Goal: Task Accomplishment & Management: Manage account settings

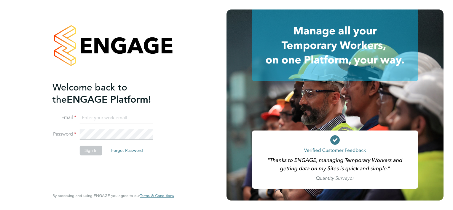
click at [107, 118] on input at bounding box center [116, 118] width 73 height 11
type input "[EMAIL_ADDRESS][PERSON_NAME][DOMAIN_NAME]"
click at [84, 149] on button "Sign In" at bounding box center [91, 149] width 23 height 9
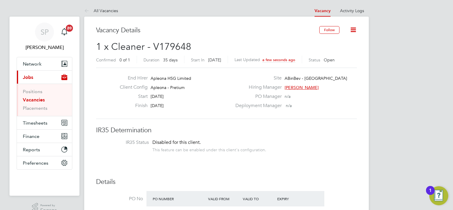
click at [328, 30] on button "Follow" at bounding box center [329, 30] width 20 height 8
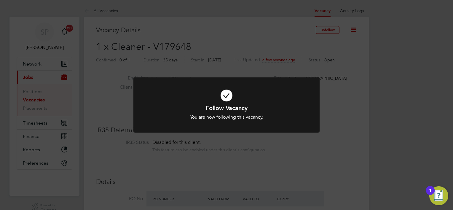
drag, startPoint x: 373, startPoint y: 106, endPoint x: 367, endPoint y: 107, distance: 6.0
click at [373, 106] on div "Follow Vacancy You are now following this vacancy. Cancel Okay" at bounding box center [226, 105] width 453 height 210
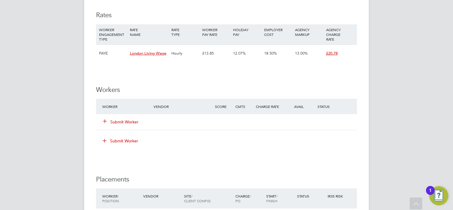
scroll to position [503, 0]
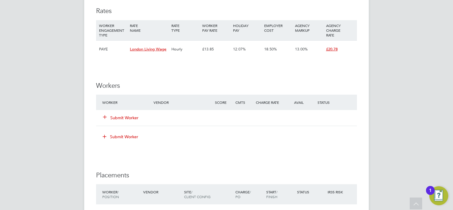
click at [127, 118] on button "Submit Worker" at bounding box center [121, 118] width 36 height 6
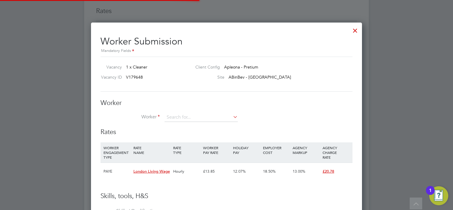
scroll to position [17, 40]
click at [197, 156] on li "Kwaben a Boateng (W-1596572)" at bounding box center [206, 157] width 84 height 8
type input "Kwabena Boateng (W-1596572)"
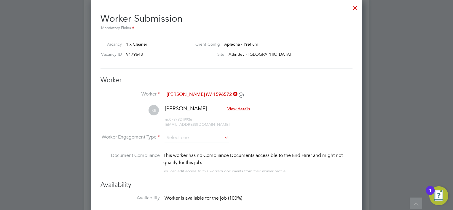
scroll to position [563, 0]
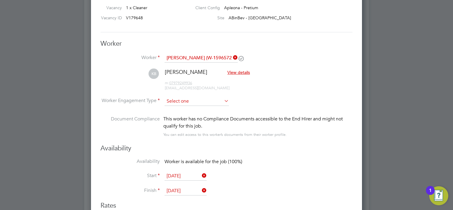
click at [195, 103] on input at bounding box center [196, 101] width 64 height 9
click at [187, 114] on li "PAYE" at bounding box center [196, 117] width 65 height 8
type input "PAYE"
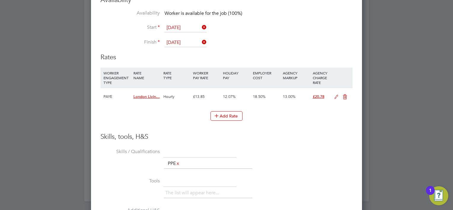
click at [179, 25] on input "22 Aug 2025" at bounding box center [185, 27] width 42 height 9
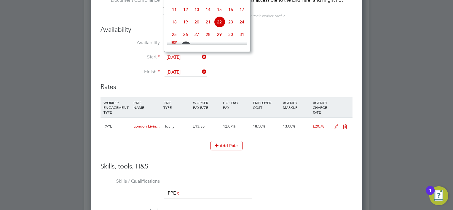
click at [184, 42] on div at bounding box center [207, 43] width 80 height 2
click at [184, 40] on span "26" at bounding box center [185, 34] width 11 height 11
type input "26 Aug 2025"
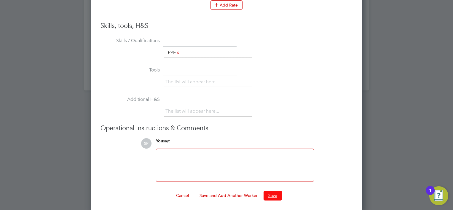
click at [274, 193] on button "Save" at bounding box center [272, 194] width 18 height 9
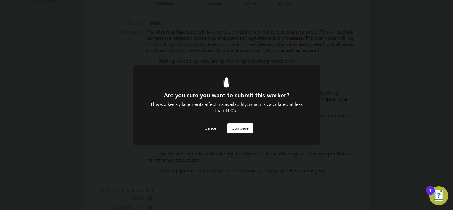
click at [238, 129] on button "Continue" at bounding box center [240, 127] width 27 height 9
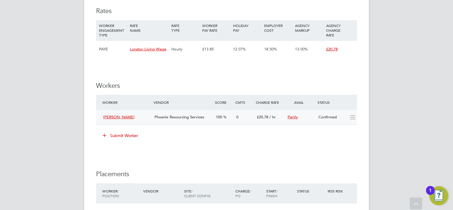
click at [344, 117] on div "Confirmed" at bounding box center [331, 117] width 31 height 10
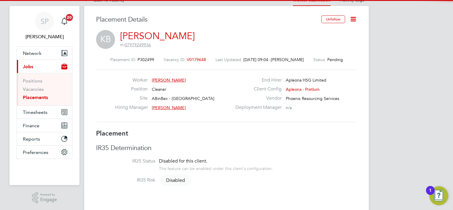
click at [355, 20] on icon at bounding box center [352, 18] width 7 height 7
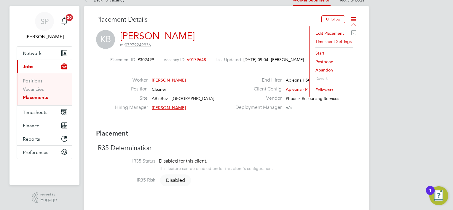
click at [318, 50] on li "Start" at bounding box center [334, 53] width 44 height 8
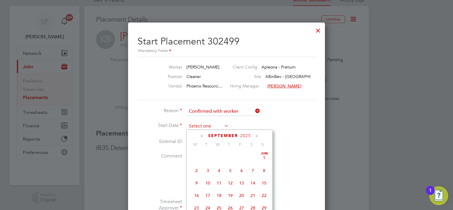
click at [199, 123] on input at bounding box center [208, 126] width 42 height 9
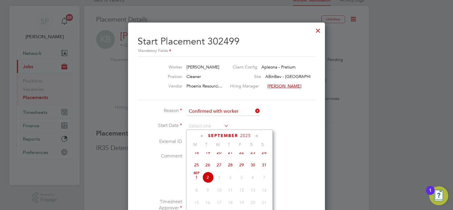
click at [207, 168] on span "26" at bounding box center [207, 164] width 11 height 11
type input "26 Aug 2025"
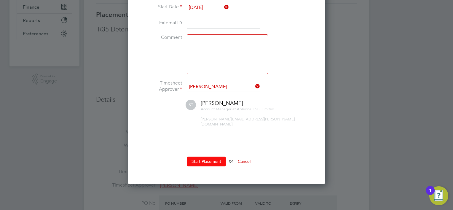
click at [211, 156] on button "Start Placement" at bounding box center [206, 160] width 39 height 9
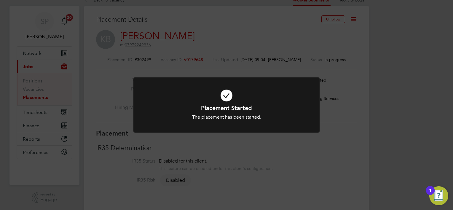
click at [123, 117] on div "Placement Started The placement has been started. Cancel Okay" at bounding box center [226, 105] width 453 height 210
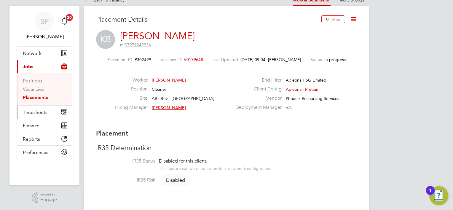
click at [37, 116] on button "Timesheets" at bounding box center [44, 111] width 55 height 13
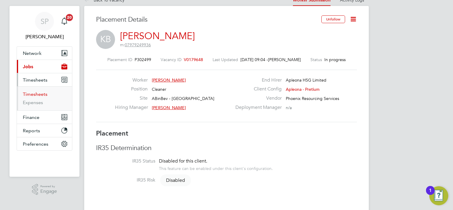
click at [34, 94] on link "Timesheets" at bounding box center [35, 94] width 25 height 6
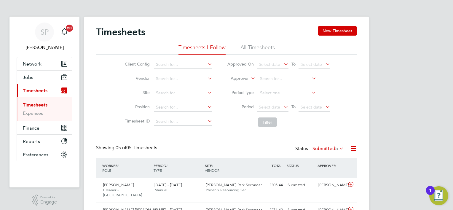
click at [344, 31] on button "New Timesheet" at bounding box center [336, 30] width 39 height 9
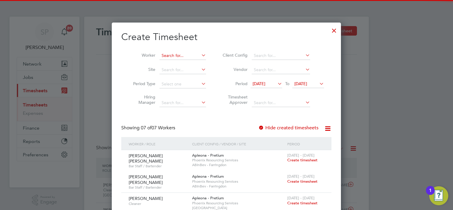
click at [181, 54] on input at bounding box center [182, 56] width 46 height 8
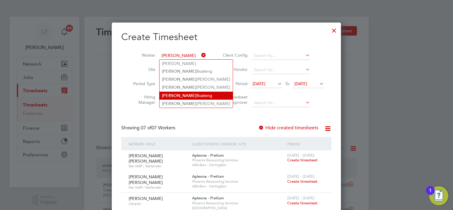
click at [192, 95] on li "Kwabena Boateng" at bounding box center [195, 96] width 73 height 8
type input "[PERSON_NAME]"
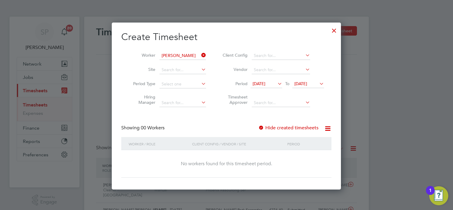
click at [307, 81] on span "26 Aug 2025" at bounding box center [300, 83] width 13 height 5
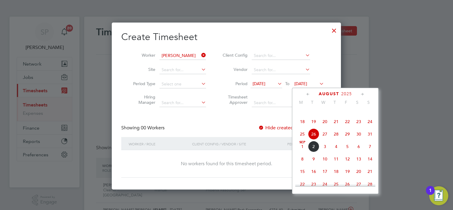
click at [345, 139] on span "29" at bounding box center [346, 133] width 11 height 11
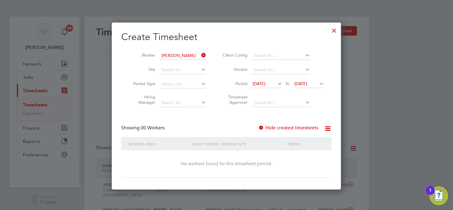
click at [276, 125] on label "Hide created timesheets" at bounding box center [288, 128] width 60 height 6
click at [200, 57] on icon at bounding box center [200, 55] width 0 height 8
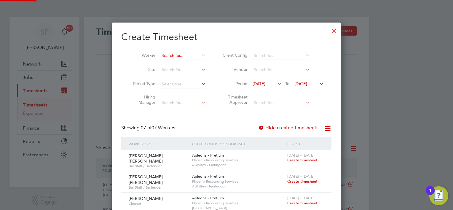
click at [174, 57] on input at bounding box center [182, 56] width 46 height 8
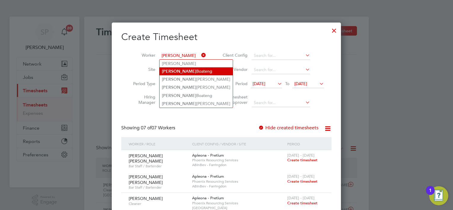
click at [193, 72] on li "Kwabena Boateng" at bounding box center [195, 71] width 73 height 8
type input "[PERSON_NAME]"
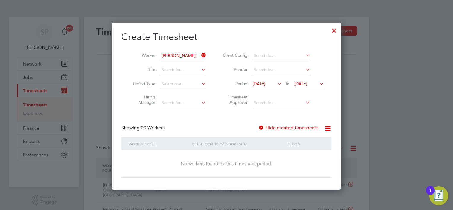
click at [303, 82] on span "29 Aug 2025" at bounding box center [300, 83] width 13 height 5
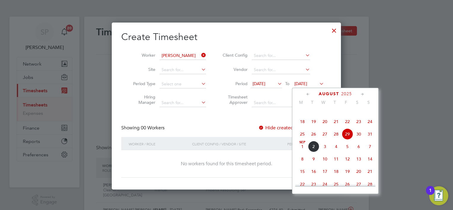
click at [303, 84] on span "29 Aug 2025" at bounding box center [300, 83] width 13 height 5
click at [262, 126] on div at bounding box center [261, 128] width 6 height 6
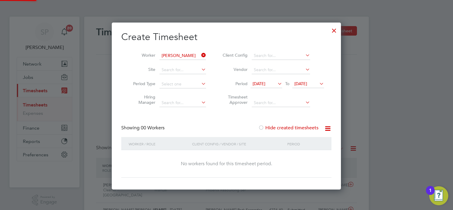
click at [263, 126] on div at bounding box center [261, 128] width 6 height 6
click at [200, 57] on icon at bounding box center [200, 55] width 0 height 8
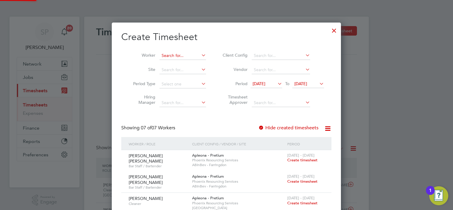
click at [186, 57] on input at bounding box center [182, 56] width 46 height 8
click at [197, 81] on b "Boa" at bounding box center [201, 79] width 8 height 5
type input "[PERSON_NAME]"
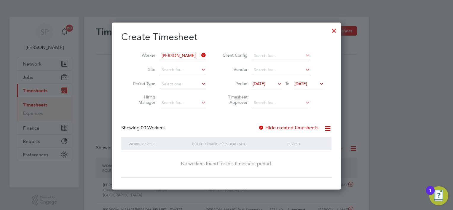
click at [307, 84] on span "29 Aug 2025" at bounding box center [300, 83] width 13 height 5
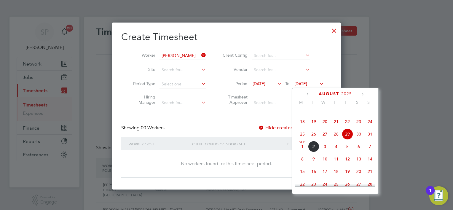
click at [343, 150] on span "5" at bounding box center [346, 146] width 11 height 11
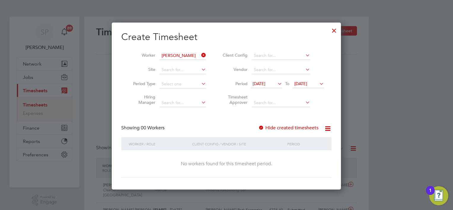
click at [277, 130] on div "Hide created timesheets" at bounding box center [288, 128] width 61 height 6
click at [277, 128] on label "Hide created timesheets" at bounding box center [288, 128] width 60 height 6
click at [331, 30] on div at bounding box center [333, 29] width 11 height 11
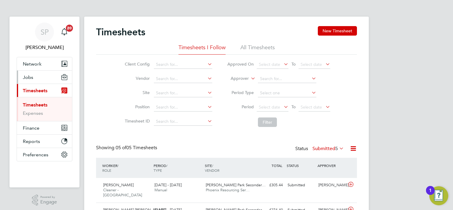
click at [31, 78] on span "Jobs" at bounding box center [28, 77] width 10 height 6
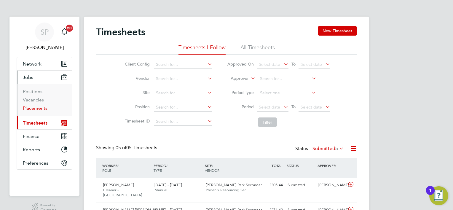
click at [30, 108] on link "Placements" at bounding box center [35, 108] width 25 height 6
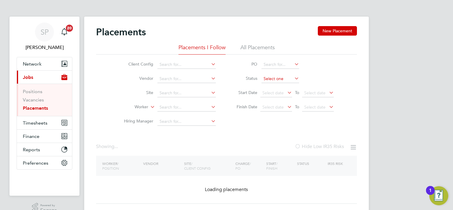
click at [274, 76] on input at bounding box center [280, 79] width 38 height 8
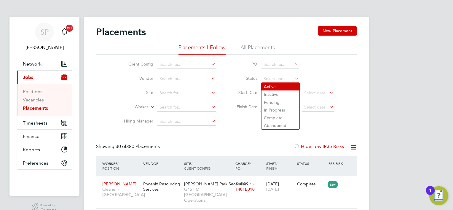
click at [276, 85] on li "Active" at bounding box center [280, 87] width 38 height 8
type input "Active"
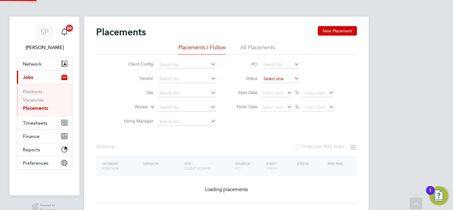
click at [280, 34] on div "Placements New Placement Placements I Follow All Placements Client Config Vendo…" at bounding box center [226, 114] width 261 height 177
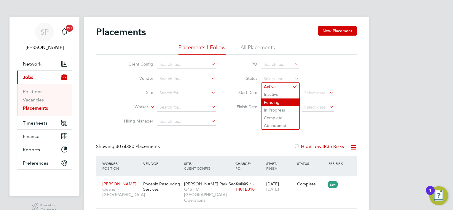
click at [274, 100] on li "Pending" at bounding box center [280, 102] width 38 height 8
type input "Pending"
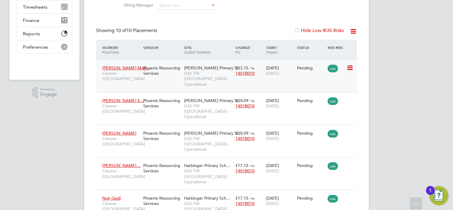
click at [348, 64] on icon at bounding box center [349, 67] width 6 height 7
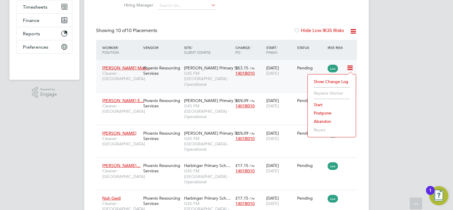
click at [319, 102] on li "Start" at bounding box center [331, 104] width 42 height 8
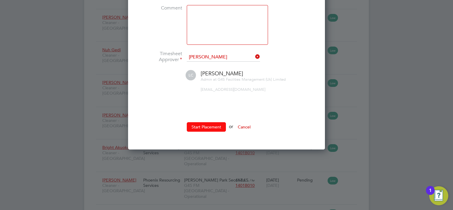
click at [202, 128] on button "Start Placement" at bounding box center [206, 126] width 39 height 9
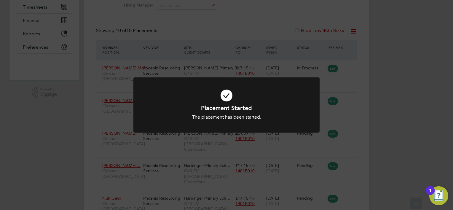
click at [388, 95] on div "Placement Started The placement has been started. Cancel Okay" at bounding box center [226, 105] width 453 height 210
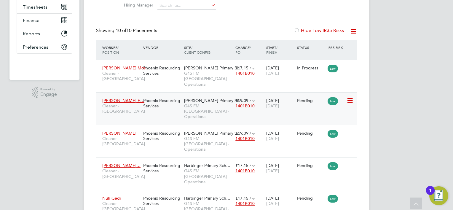
click at [349, 97] on icon at bounding box center [349, 100] width 6 height 7
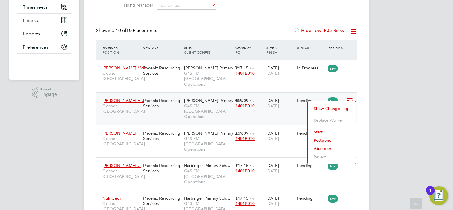
click at [325, 129] on li "Start" at bounding box center [331, 132] width 42 height 8
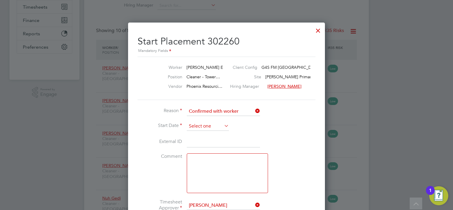
click at [209, 126] on input at bounding box center [208, 126] width 42 height 9
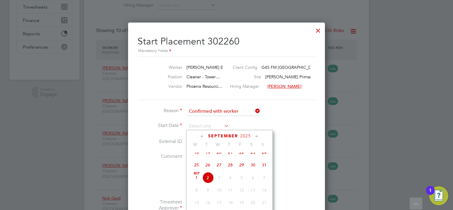
click at [195, 181] on span "Sep 1" at bounding box center [196, 177] width 11 height 11
type input "01 Sep 2025"
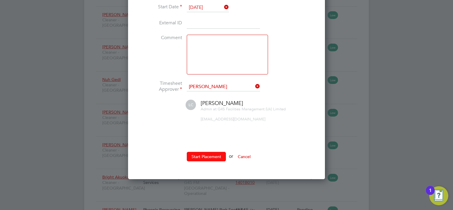
click at [210, 154] on button "Start Placement" at bounding box center [206, 156] width 39 height 9
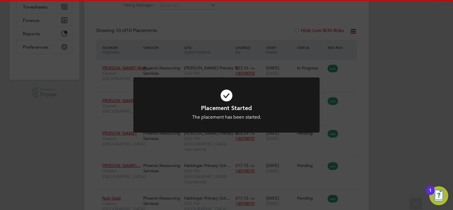
click at [373, 97] on div "Placement Started The placement has been started. Cancel Okay" at bounding box center [226, 105] width 453 height 210
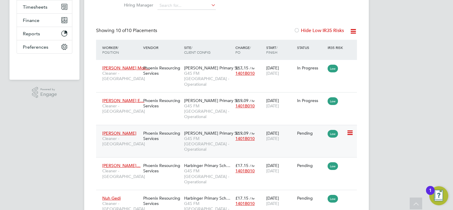
click at [352, 129] on icon at bounding box center [349, 132] width 6 height 7
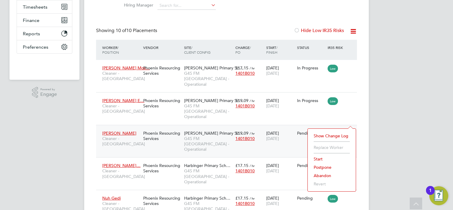
click at [321, 156] on li "Start" at bounding box center [331, 159] width 42 height 8
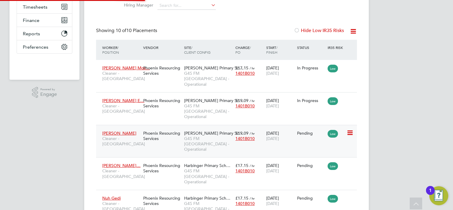
type input "[PERSON_NAME]"
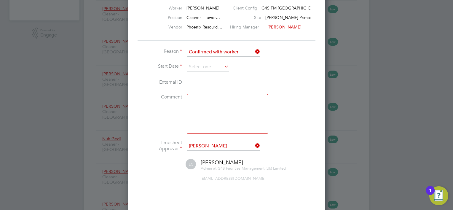
click at [214, 72] on li "Start Date" at bounding box center [226, 69] width 178 height 15
click at [214, 67] on input at bounding box center [208, 66] width 42 height 9
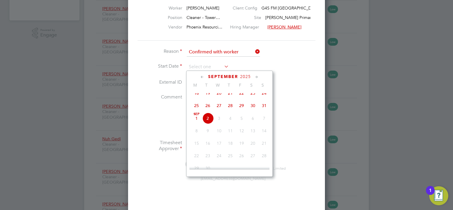
click at [196, 123] on span "Sep 1" at bounding box center [196, 118] width 11 height 11
type input "01 Sep 2025"
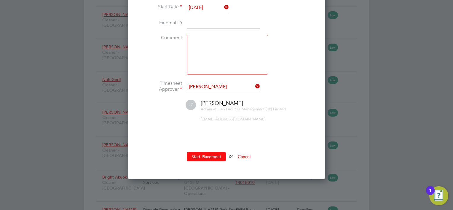
drag, startPoint x: 205, startPoint y: 145, endPoint x: 207, endPoint y: 153, distance: 8.3
click at [205, 146] on ul "Reason Confirmed with worker Start Date 01 Sep 2025 External ID Comment Timeshe…" at bounding box center [226, 77] width 178 height 179
click at [207, 153] on button "Start Placement" at bounding box center [206, 156] width 39 height 9
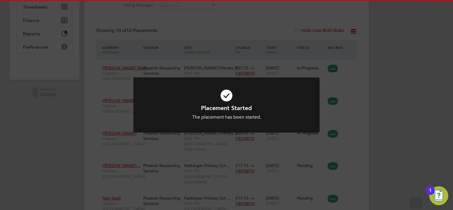
click at [359, 109] on div "Placement Started The placement has been started. Cancel Okay" at bounding box center [226, 105] width 453 height 210
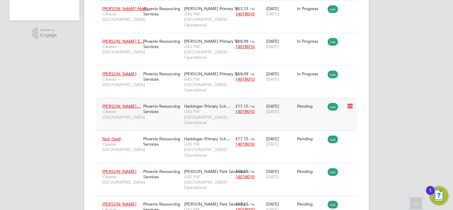
click at [350, 102] on icon at bounding box center [349, 105] width 6 height 7
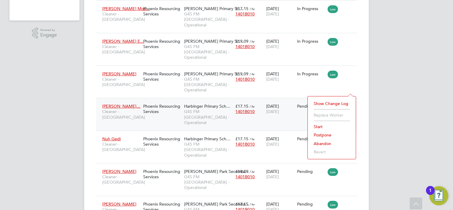
click at [316, 126] on li "Start" at bounding box center [331, 126] width 42 height 8
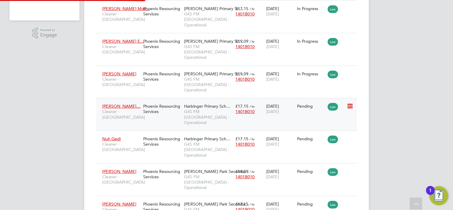
type input "[PERSON_NAME]"
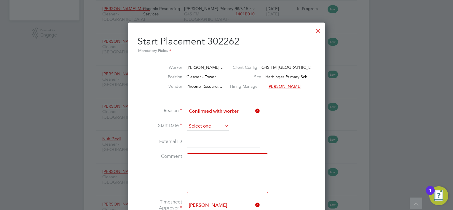
click at [220, 129] on input at bounding box center [208, 126] width 42 height 9
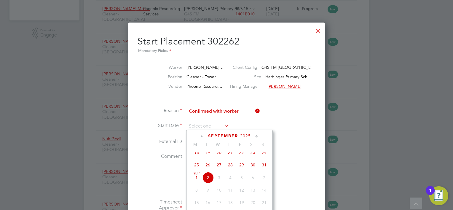
click at [195, 181] on span "Sep 1" at bounding box center [196, 177] width 11 height 11
type input "01 Sep 2025"
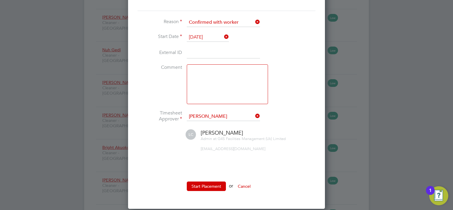
click at [208, 191] on li "Start Placement or Cancel" at bounding box center [226, 188] width 178 height 15
click at [208, 188] on button "Start Placement" at bounding box center [206, 185] width 39 height 9
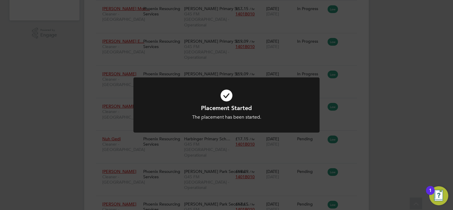
click at [379, 114] on div "Placement Started The placement has been started. Cancel Okay" at bounding box center [226, 105] width 453 height 210
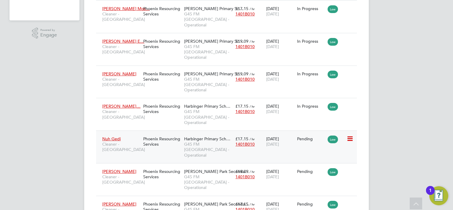
click at [346, 135] on icon at bounding box center [349, 138] width 6 height 7
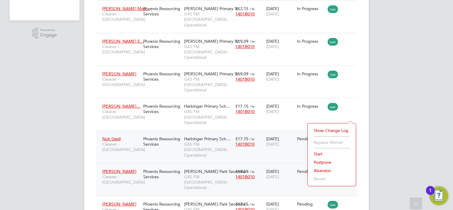
click at [317, 154] on li "Start" at bounding box center [331, 154] width 42 height 8
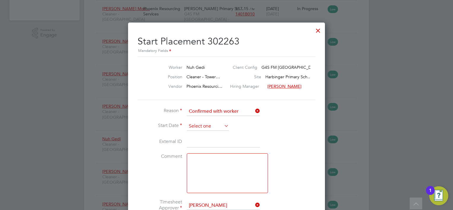
click at [200, 128] on input at bounding box center [208, 126] width 42 height 9
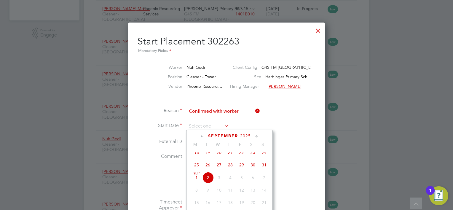
click at [195, 182] on span "Sep 1" at bounding box center [196, 177] width 11 height 11
type input "01 Sep 2025"
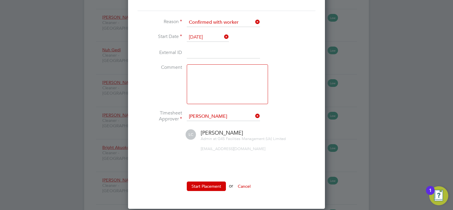
click at [207, 178] on ul "Reason Confirmed with worker Start Date 01 Sep 2025 External ID Comment Timeshe…" at bounding box center [226, 107] width 178 height 179
click at [208, 185] on button "Start Placement" at bounding box center [206, 185] width 39 height 9
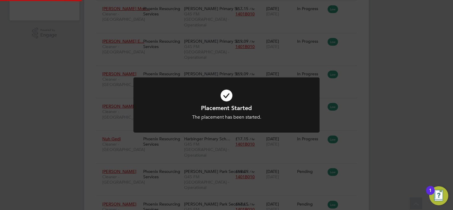
click at [362, 134] on div "Placement Started The placement has been started. Cancel Okay" at bounding box center [226, 105] width 453 height 210
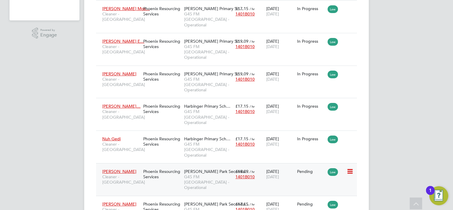
click at [347, 168] on icon at bounding box center [349, 171] width 6 height 7
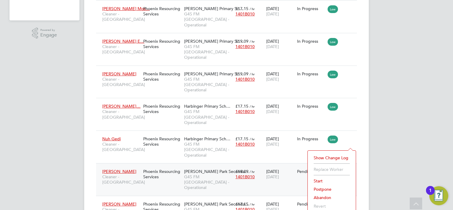
click at [323, 178] on li "Start" at bounding box center [331, 181] width 42 height 8
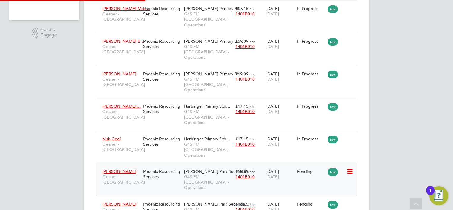
type input "[PERSON_NAME]"
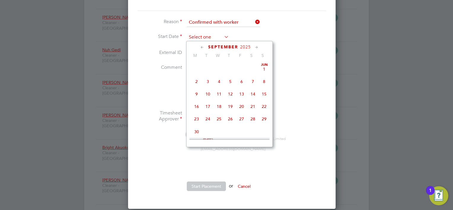
click at [219, 40] on input at bounding box center [208, 37] width 42 height 9
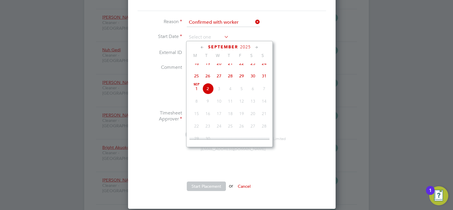
click at [199, 92] on span "Sep 1" at bounding box center [196, 88] width 11 height 11
type input "01 Sep 2025"
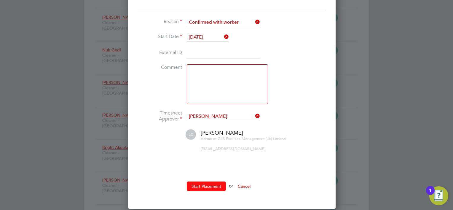
click at [199, 181] on button "Start Placement" at bounding box center [206, 185] width 39 height 9
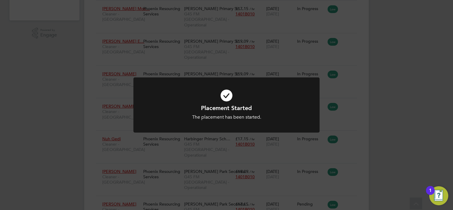
click at [347, 113] on div "Placement Started The placement has been started. Cancel Okay" at bounding box center [226, 105] width 453 height 210
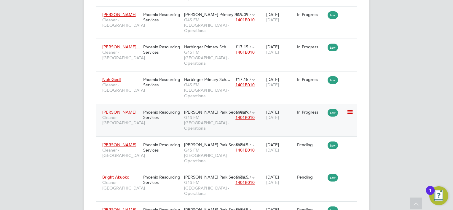
click at [348, 108] on icon at bounding box center [349, 111] width 6 height 7
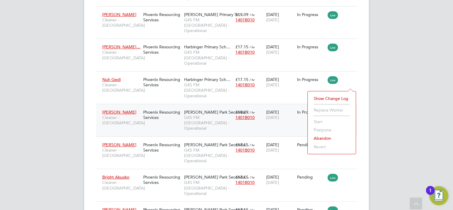
click at [299, 109] on div "In Progress" at bounding box center [311, 111] width 28 height 5
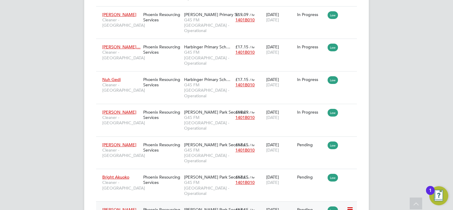
click at [348, 206] on icon at bounding box center [349, 209] width 6 height 7
click at [317, 200] on li "Start" at bounding box center [331, 202] width 42 height 8
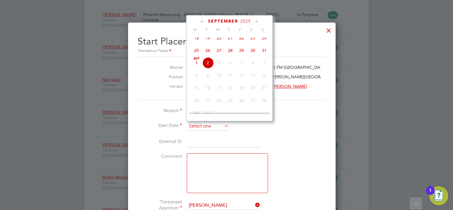
click at [220, 125] on input at bounding box center [208, 126] width 42 height 9
click at [196, 67] on span "Sep 1" at bounding box center [196, 62] width 11 height 11
type input "01 Sep 2025"
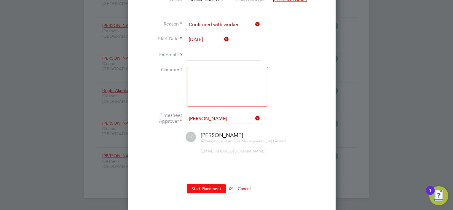
click at [210, 188] on button "Start Placement" at bounding box center [206, 188] width 39 height 9
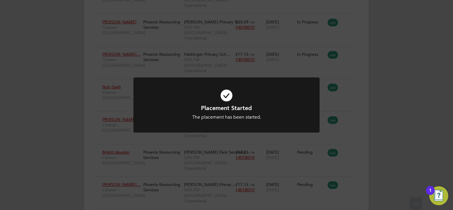
click at [69, 145] on div "Placement Started The placement has been started. Cancel Okay" at bounding box center [226, 105] width 453 height 210
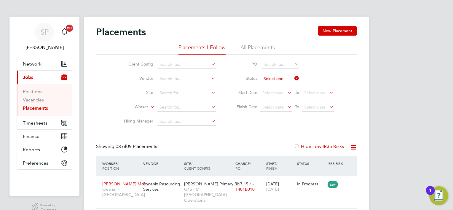
click at [269, 79] on input at bounding box center [280, 79] width 38 height 8
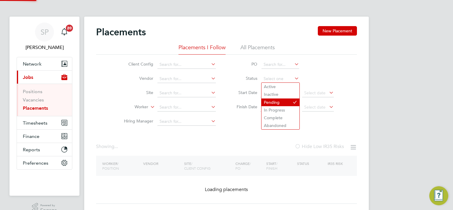
click at [273, 102] on li "Pending" at bounding box center [280, 102] width 38 height 8
type input "Pending"
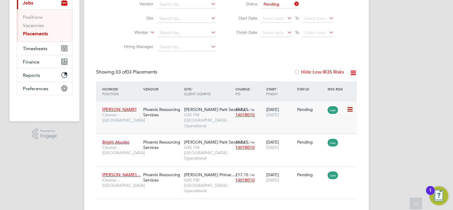
click at [350, 108] on icon at bounding box center [349, 109] width 6 height 7
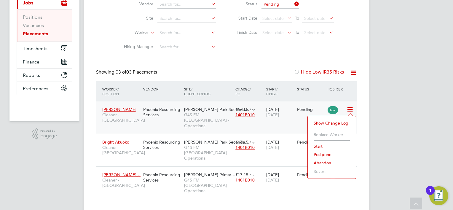
click at [320, 147] on li "Start" at bounding box center [331, 146] width 42 height 8
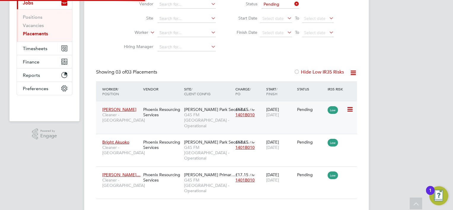
type input "[PERSON_NAME]"
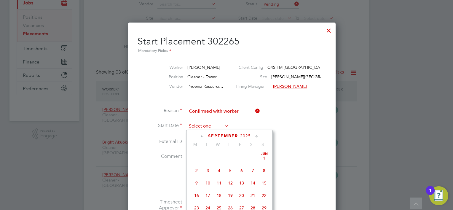
click at [212, 126] on input at bounding box center [208, 126] width 42 height 9
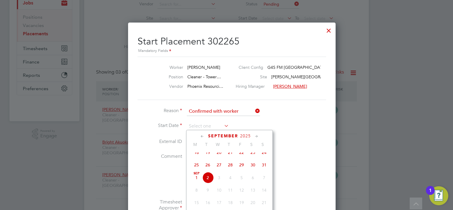
click at [196, 182] on span "Sep 1" at bounding box center [196, 177] width 11 height 11
type input "01 Sep 2025"
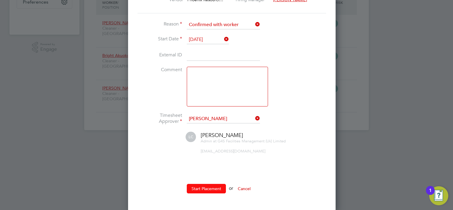
click at [203, 185] on button "Start Placement" at bounding box center [206, 188] width 39 height 9
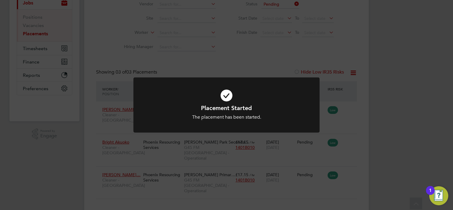
click at [346, 129] on div "Placement Started The placement has been started. Cancel Okay" at bounding box center [226, 105] width 453 height 210
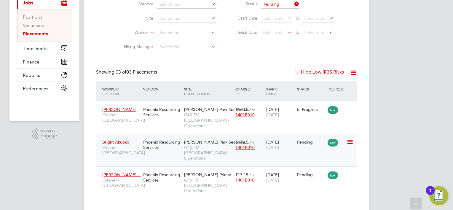
drag, startPoint x: 350, startPoint y: 136, endPoint x: 343, endPoint y: 136, distance: 7.1
click at [349, 138] on icon at bounding box center [349, 141] width 6 height 7
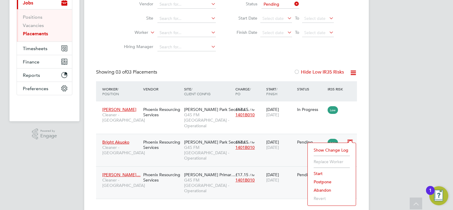
click at [319, 172] on li "Start" at bounding box center [331, 173] width 42 height 8
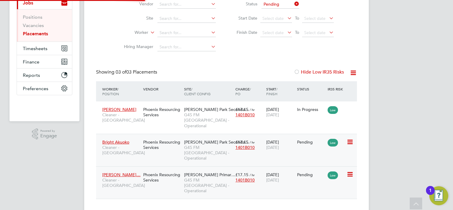
type input "[PERSON_NAME]"
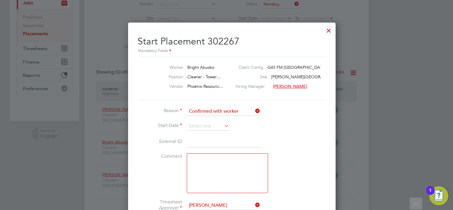
click at [199, 120] on li "Reason Confirmed with worker" at bounding box center [226, 114] width 178 height 15
click at [201, 126] on input at bounding box center [208, 126] width 42 height 9
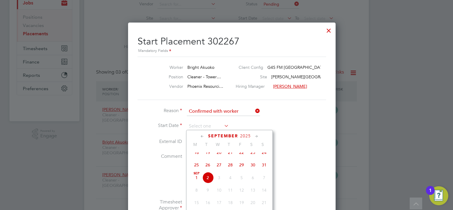
click at [197, 183] on span "Sep 1" at bounding box center [196, 177] width 11 height 11
type input "01 Sep 2025"
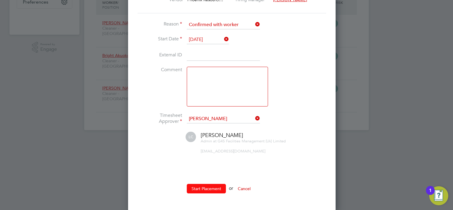
click at [211, 184] on button "Start Placement" at bounding box center [206, 188] width 39 height 9
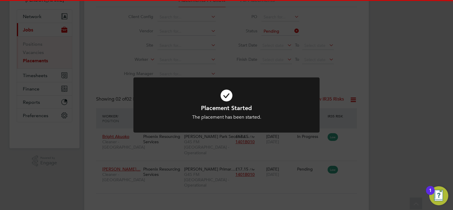
click at [368, 150] on div "Placement Started The placement has been started. Cancel Okay" at bounding box center [226, 105] width 453 height 210
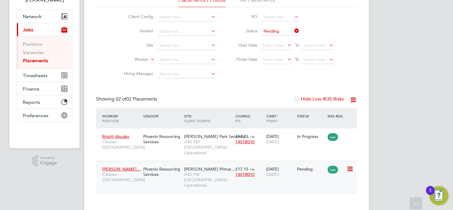
click at [350, 165] on icon at bounding box center [349, 168] width 6 height 7
click at [316, 199] on li "Start" at bounding box center [331, 200] width 42 height 8
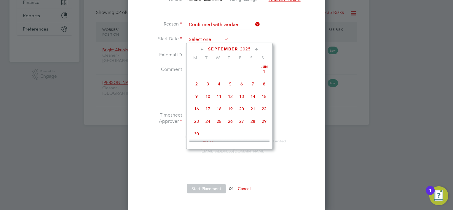
click at [201, 36] on input at bounding box center [208, 39] width 42 height 9
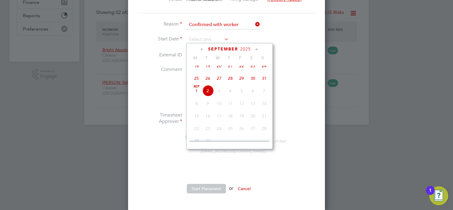
click at [196, 94] on span "Sep 1" at bounding box center [196, 90] width 11 height 11
type input "01 Sep 2025"
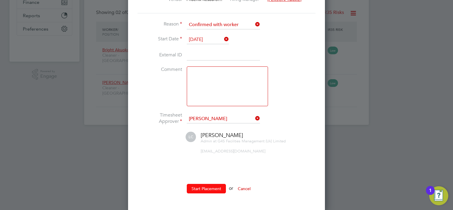
click at [206, 190] on button "Start Placement" at bounding box center [206, 188] width 39 height 9
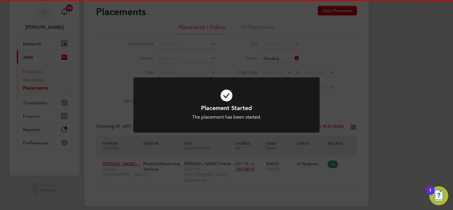
click at [408, 131] on div "Placement Started The placement has been started. Cancel Okay" at bounding box center [226, 105] width 453 height 210
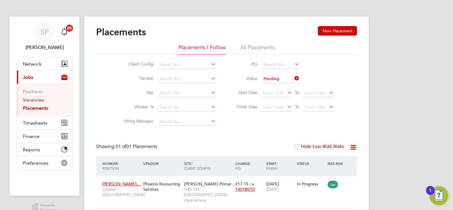
click at [30, 97] on link "Vacancies" at bounding box center [33, 100] width 21 height 6
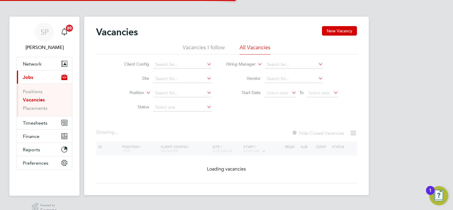
click at [211, 49] on li "Vacancies I follow" at bounding box center [203, 49] width 42 height 11
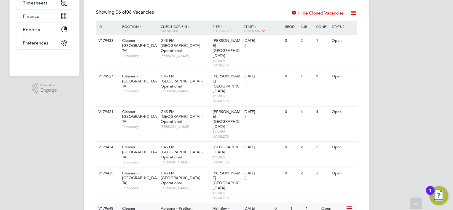
click at [192, 209] on span "[PERSON_NAME]" at bounding box center [185, 213] width 49 height 5
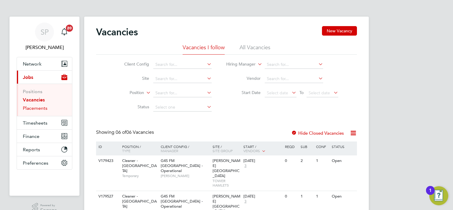
click at [36, 107] on link "Placements" at bounding box center [35, 108] width 25 height 6
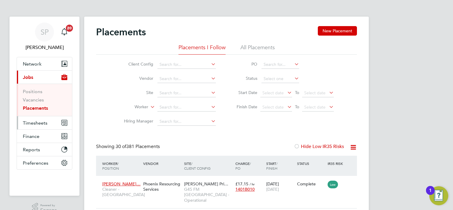
click at [31, 125] on span "Timesheets" at bounding box center [35, 123] width 25 height 6
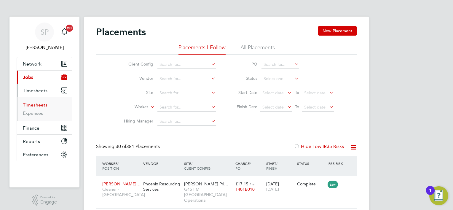
click at [35, 105] on link "Timesheets" at bounding box center [35, 105] width 25 height 6
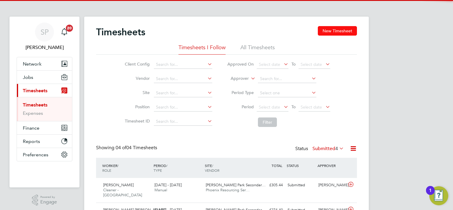
click at [329, 33] on button "New Timesheet" at bounding box center [336, 30] width 39 height 9
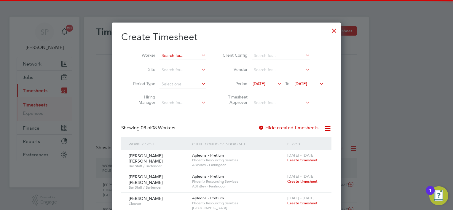
click at [174, 57] on input at bounding box center [182, 56] width 46 height 8
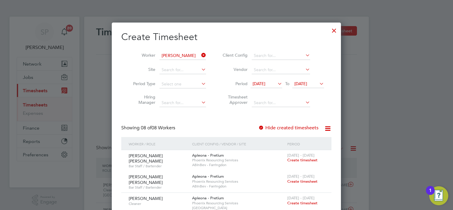
click at [190, 92] on li "Kwabena Boateng" at bounding box center [195, 96] width 73 height 8
type input "[PERSON_NAME]"
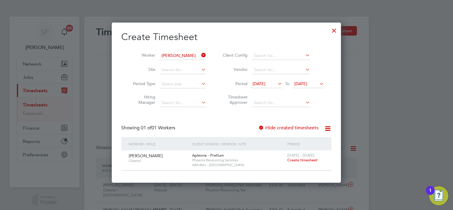
click at [297, 158] on span "Create timesheet" at bounding box center [302, 159] width 30 height 5
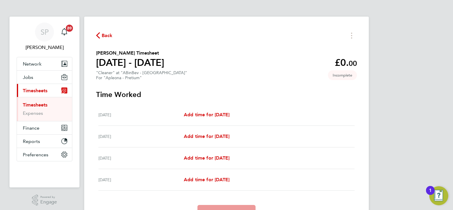
click at [225, 110] on div "Tue 26 Aug Add time for Tue 26 Aug Add time for Tue 26 Aug" at bounding box center [226, 115] width 256 height 22
click at [225, 115] on span "Add time for Tue 26 Aug" at bounding box center [207, 115] width 46 height 6
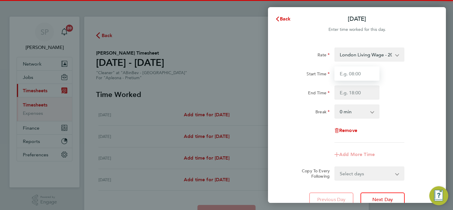
click at [346, 76] on input "Start Time" at bounding box center [356, 73] width 45 height 14
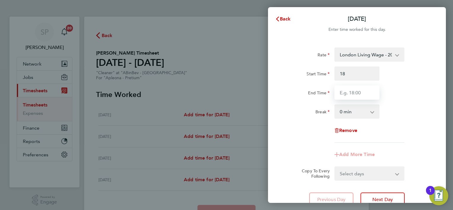
type input "18:00"
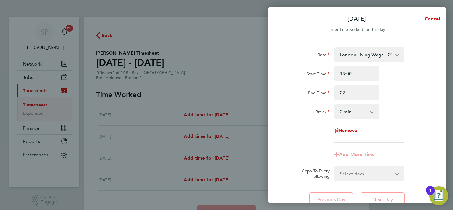
type input "22:00"
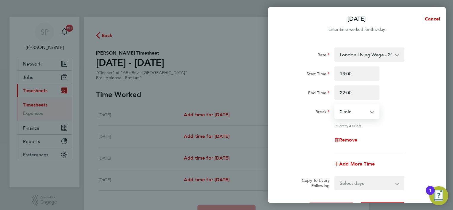
click at [360, 182] on select "Select days Day Wednesday Thursday Friday" at bounding box center [366, 182] width 62 height 13
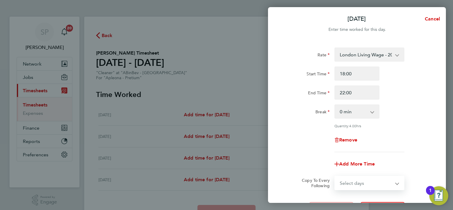
select select "DAY"
click at [335, 176] on select "Select days Day Wednesday Thursday Friday" at bounding box center [366, 182] width 62 height 13
select select "2025-08-29"
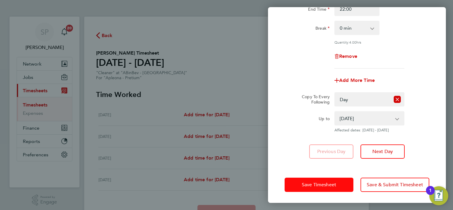
click at [304, 184] on span "Save Timesheet" at bounding box center [318, 185] width 34 height 6
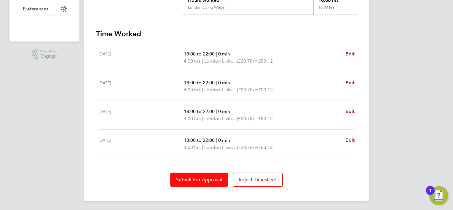
click at [183, 180] on span "Submit For Approval" at bounding box center [199, 180] width 46 height 6
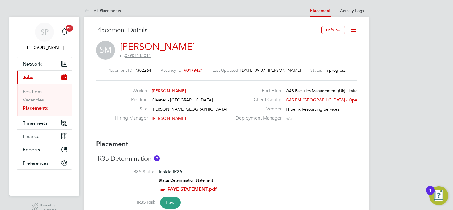
click at [353, 27] on icon at bounding box center [352, 29] width 7 height 7
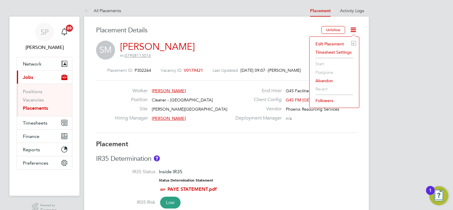
click at [321, 40] on li "Edit Placement e" at bounding box center [334, 44] width 44 height 8
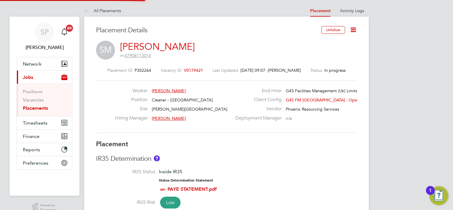
type input "Teresa Cannon"
type input "[PERSON_NAME]"
type input "01 Sep 2025"
type input "05 Sep 2025"
type input "15:30"
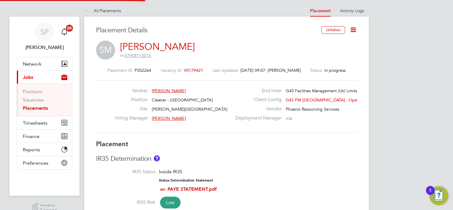
type input "19:30"
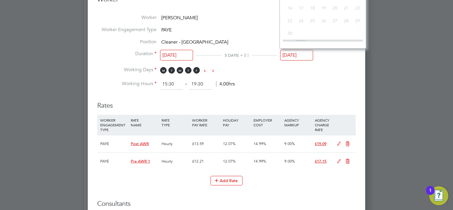
click at [306, 54] on input "05 Sep 2025" at bounding box center [296, 55] width 33 height 11
click at [310, 25] on span "3" at bounding box center [312, 19] width 11 height 11
type input "03 Sep 2025"
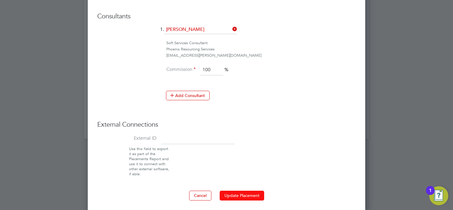
click at [240, 194] on button "Update Placement" at bounding box center [241, 194] width 44 height 9
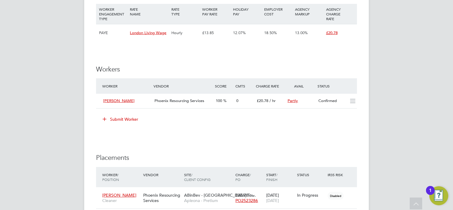
scroll to position [563, 0]
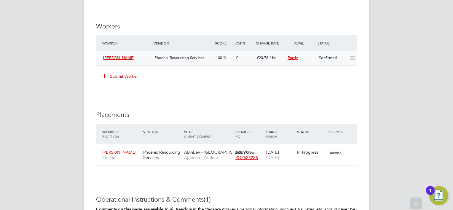
click at [326, 58] on div "Confirmed" at bounding box center [331, 58] width 31 height 10
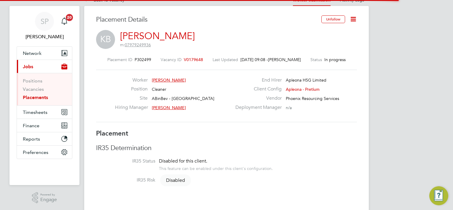
scroll to position [3, 3]
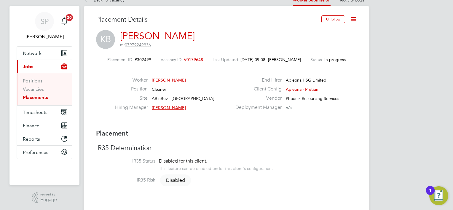
click at [352, 21] on icon at bounding box center [352, 18] width 7 height 7
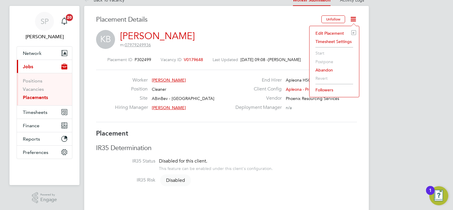
click at [325, 32] on li "Edit Placement e" at bounding box center [334, 33] width 44 height 8
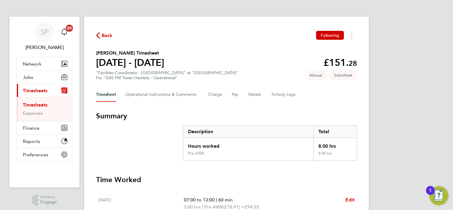
click at [38, 105] on link "Timesheets" at bounding box center [35, 105] width 25 height 6
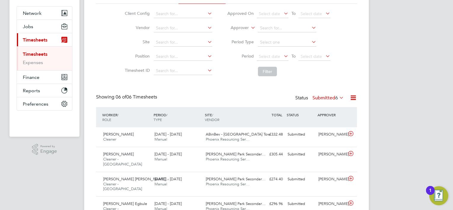
scroll to position [118, 0]
